Goal: Check status: Check status

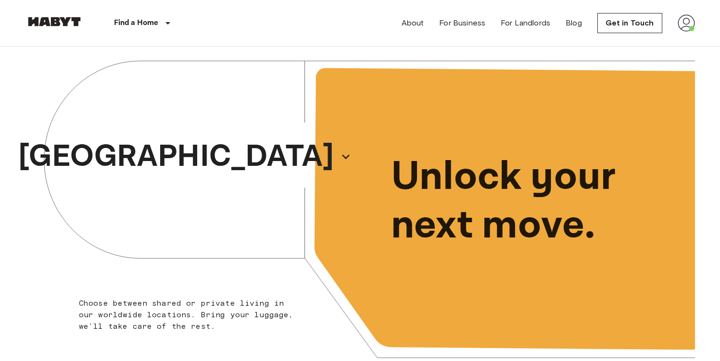
click at [685, 29] on img at bounding box center [686, 22] width 17 height 17
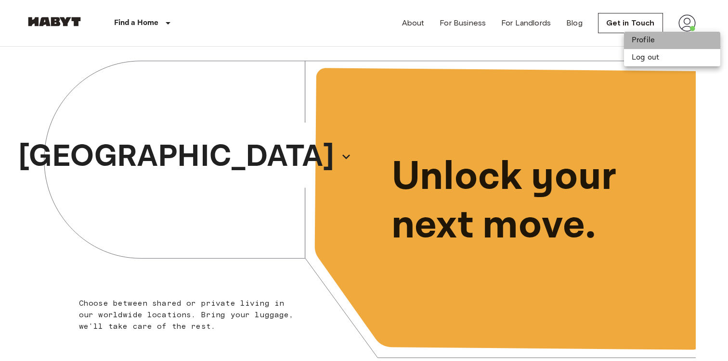
click at [668, 39] on li "Profile" at bounding box center [672, 40] width 96 height 17
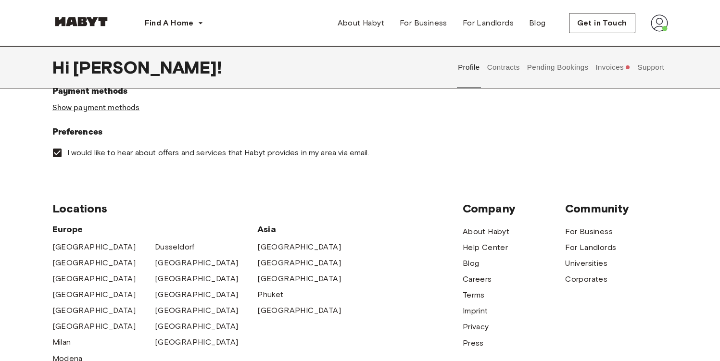
scroll to position [322, 0]
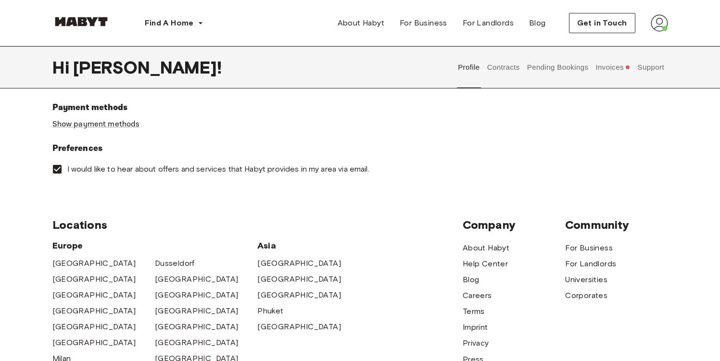
click at [639, 69] on button "Support" at bounding box center [651, 67] width 29 height 42
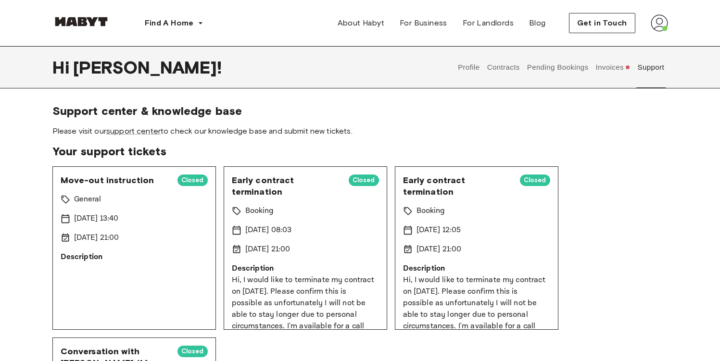
click at [146, 220] on div "9 Sep 2025 13:40" at bounding box center [134, 219] width 147 height 12
click at [186, 184] on span "Closed" at bounding box center [193, 181] width 30 height 10
click at [148, 134] on link "support center" at bounding box center [133, 131] width 54 height 9
click at [554, 69] on button "Pending Bookings" at bounding box center [558, 67] width 64 height 42
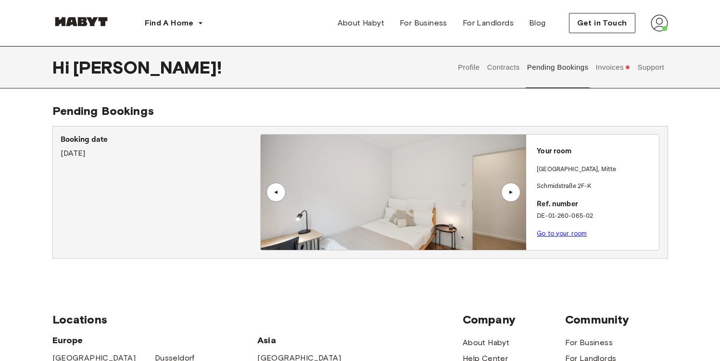
click at [106, 136] on p "Booking date" at bounding box center [161, 140] width 200 height 12
click at [570, 231] on link "Go to your room" at bounding box center [562, 233] width 50 height 7
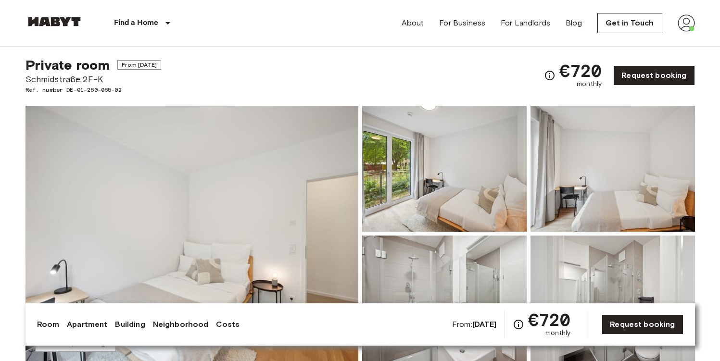
scroll to position [291, 0]
